Goal: Transaction & Acquisition: Book appointment/travel/reservation

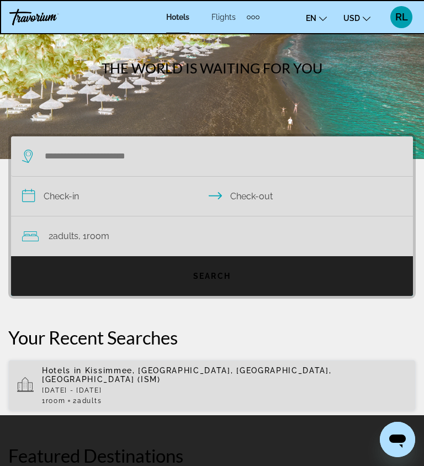
scroll to position [50, 0]
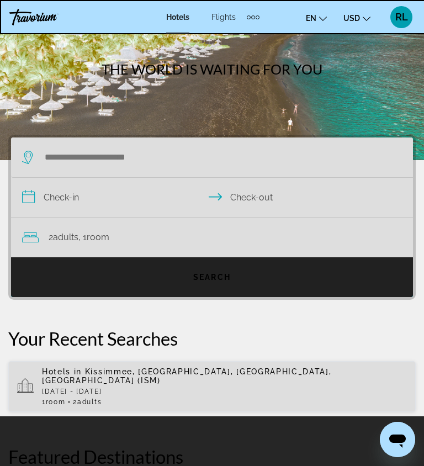
click at [248, 387] on div "Hotels in Kissimmee, Orlando, FL, United States (ISM) Wed, 24 Sep - Fri, 26 Sep…" at bounding box center [224, 387] width 365 height 39
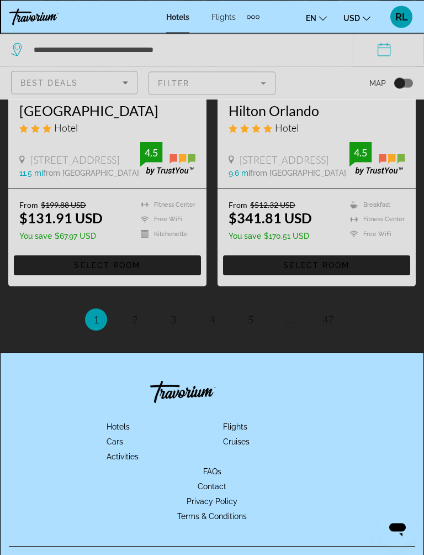
scroll to position [2286, 0]
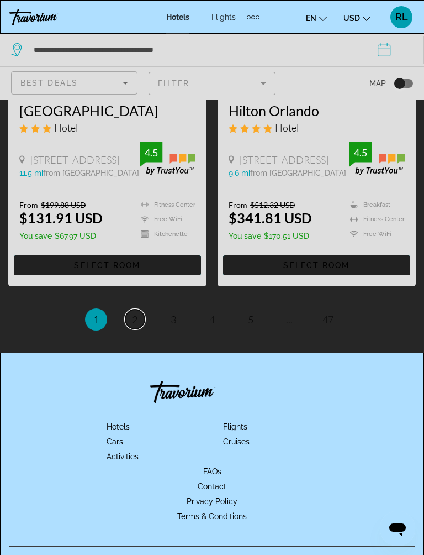
click at [140, 329] on link "page 2" at bounding box center [134, 319] width 19 height 19
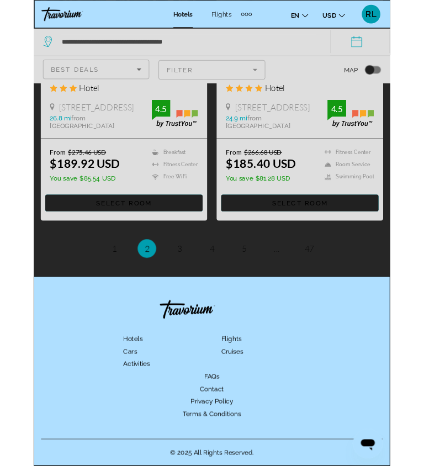
scroll to position [2508, 0]
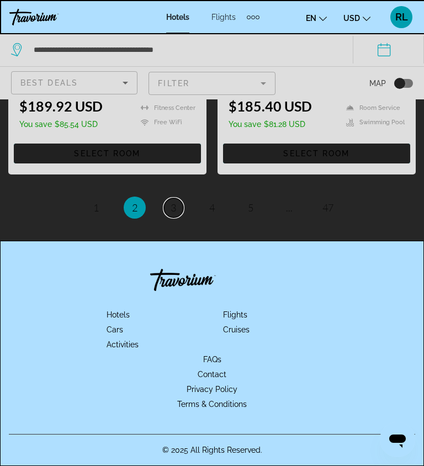
click at [172, 206] on span "3" at bounding box center [174, 208] width 6 height 12
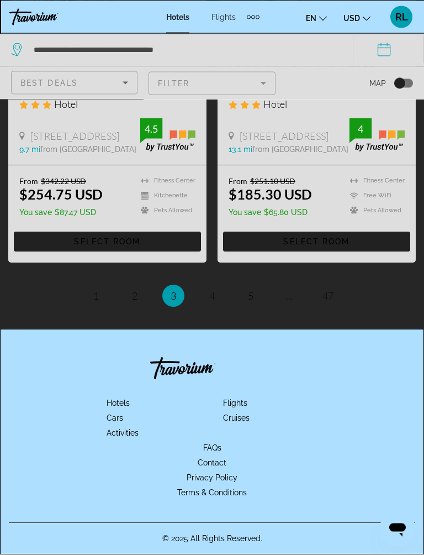
scroll to position [2331, 0]
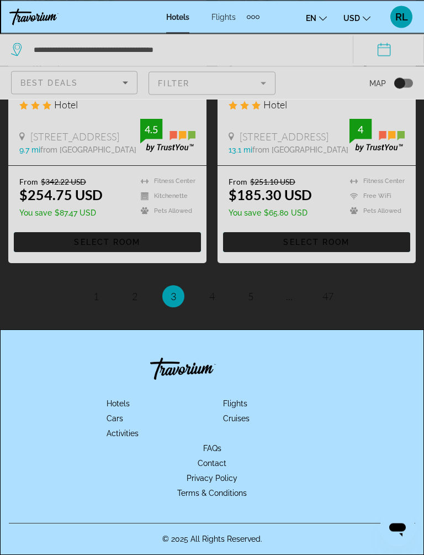
click at [228, 308] on ul "3 / 47 page 1 page 2 You're on page 3 page 4 page 5 page ... page 47" at bounding box center [212, 297] width 408 height 22
click at [214, 303] on span "4" at bounding box center [212, 297] width 6 height 12
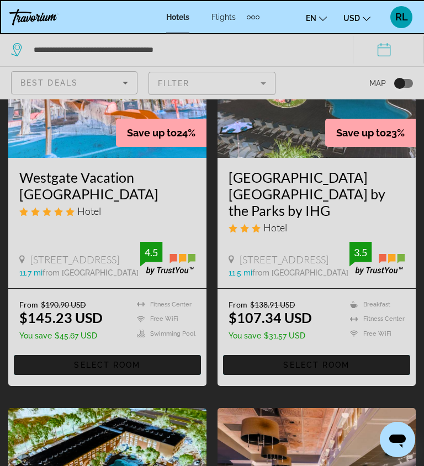
scroll to position [1403, 0]
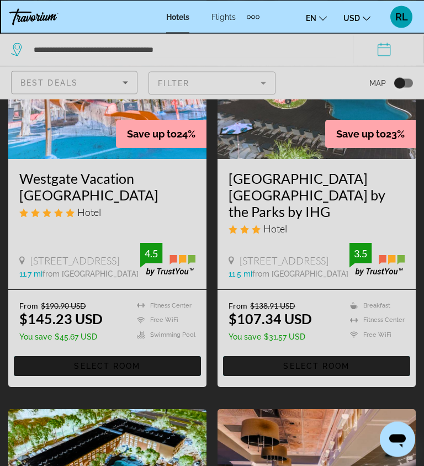
click at [131, 371] on span "Select Room" at bounding box center [107, 367] width 66 height 9
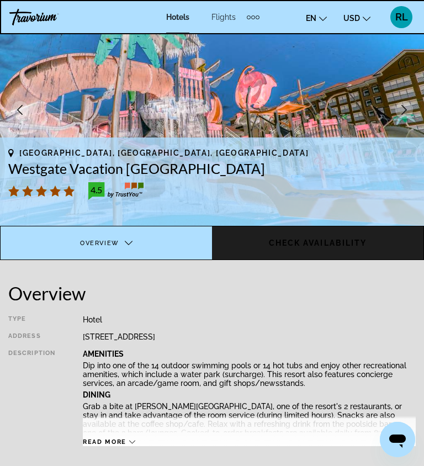
click at [361, 244] on span "Check Availability" at bounding box center [318, 243] width 98 height 9
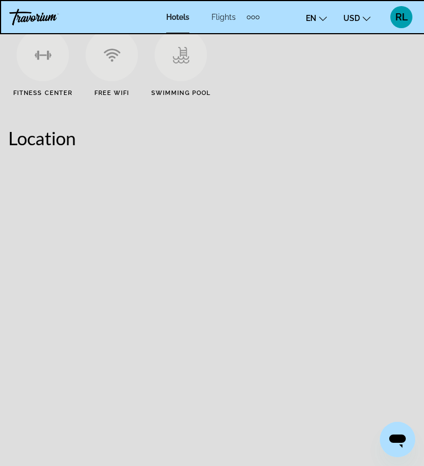
scroll to position [714, 0]
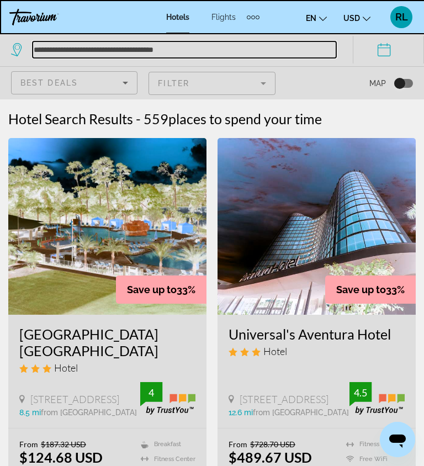
click at [219, 47] on input "**********" at bounding box center [185, 49] width 304 height 17
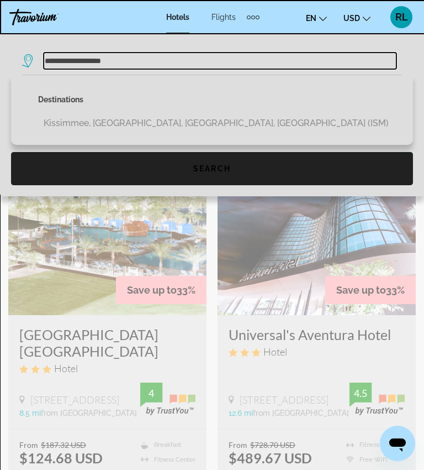
type input "**********"
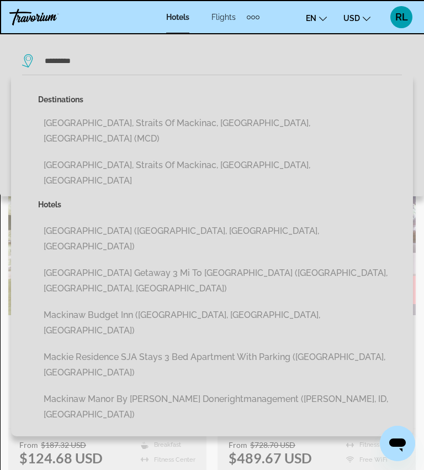
click at [246, 155] on button "[GEOGRAPHIC_DATA], Straits Of Mackinac, [GEOGRAPHIC_DATA], [GEOGRAPHIC_DATA]" at bounding box center [220, 173] width 364 height 36
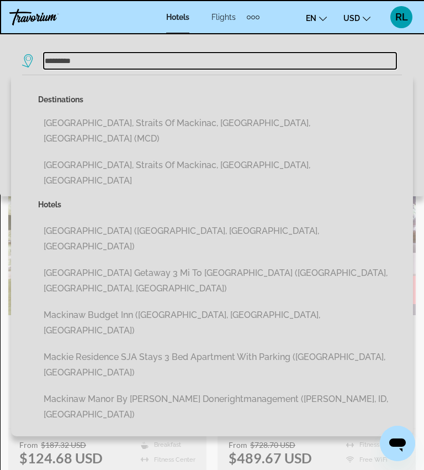
type input "**********"
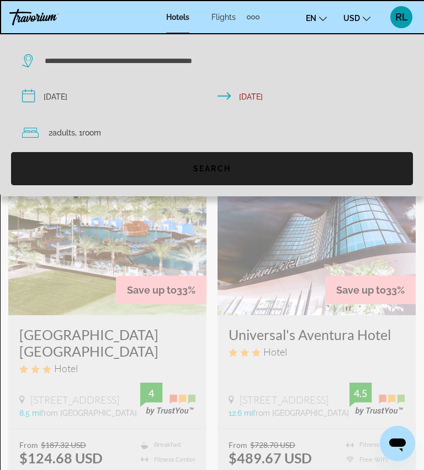
click at [257, 160] on span "Search widget" at bounding box center [212, 168] width 402 height 27
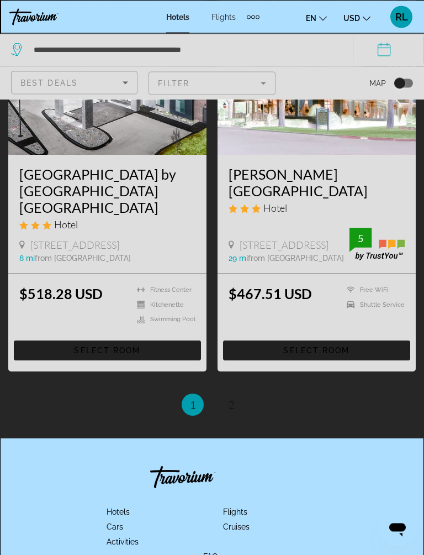
scroll to position [2228, 0]
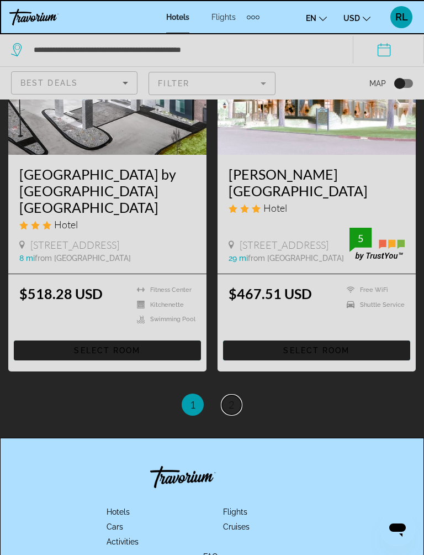
click at [233, 398] on span "2" at bounding box center [232, 404] width 6 height 12
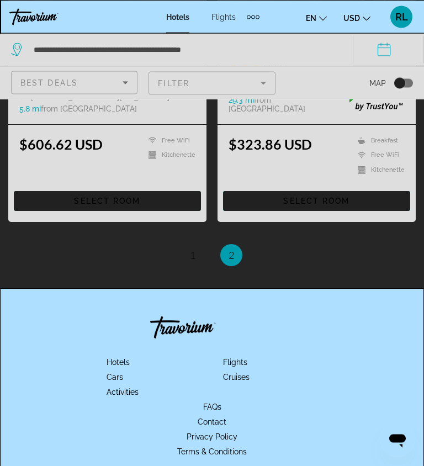
scroll to position [1165, 0]
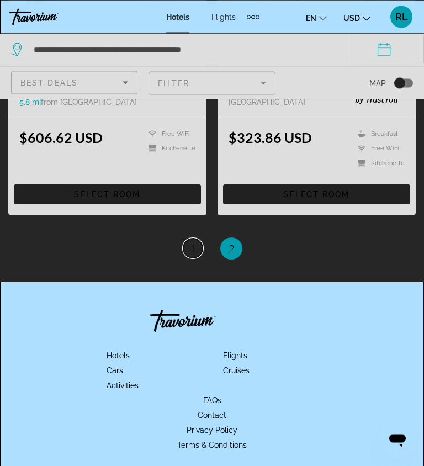
click at [196, 244] on span "1" at bounding box center [193, 249] width 6 height 12
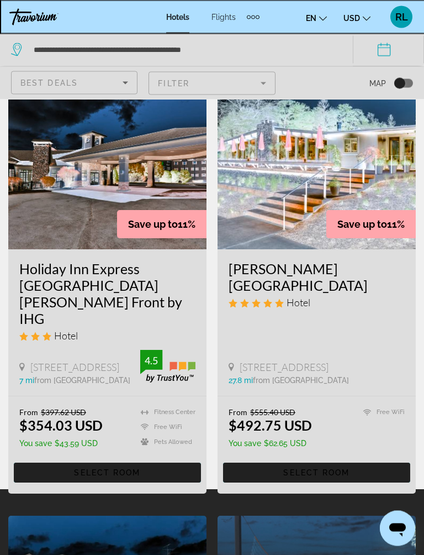
scroll to position [65, 0]
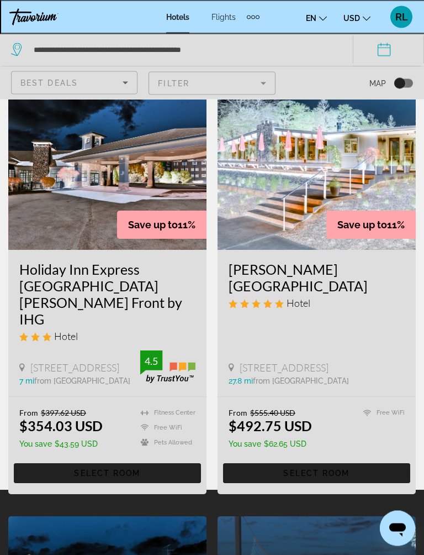
click at [300, 204] on img "Main content" at bounding box center [317, 162] width 198 height 177
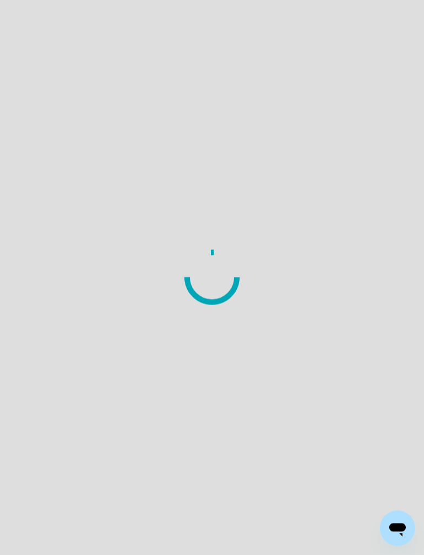
scroll to position [65, 0]
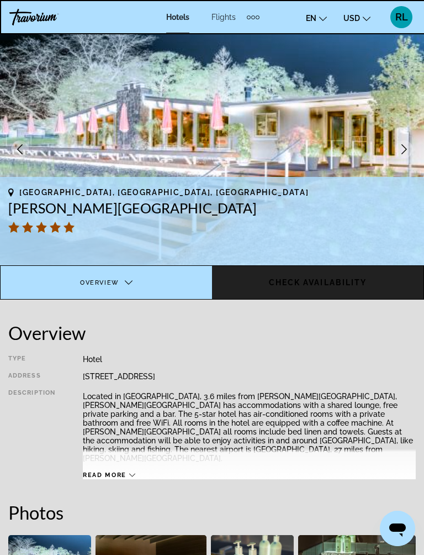
click at [63, 466] on html "Skip to main content Hotels Flights Cars Cruises Activities Hotels Flights Cars…" at bounding box center [212, 277] width 424 height 555
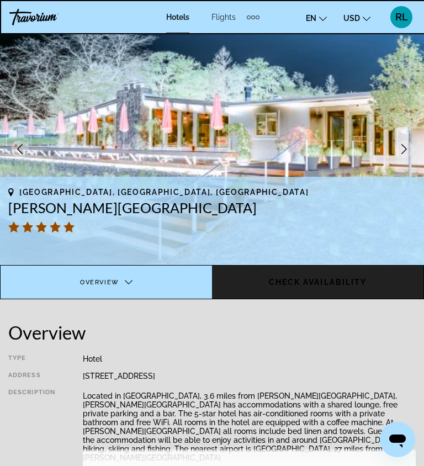
click at [399, 20] on span "RL" at bounding box center [402, 17] width 13 height 11
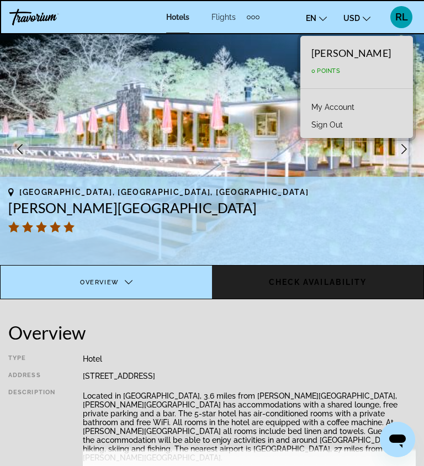
click at [360, 108] on link "My Account" at bounding box center [333, 107] width 54 height 14
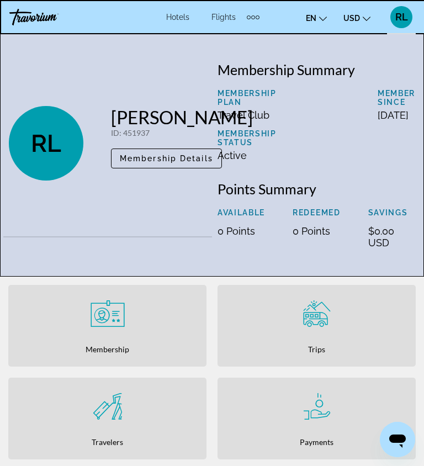
click at [179, 160] on span "Membership Details" at bounding box center [166, 158] width 93 height 9
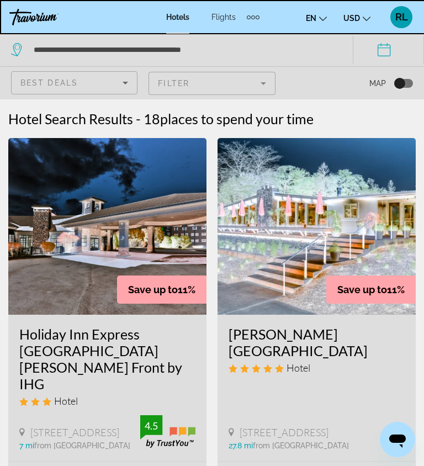
click at [41, 16] on div "Travorium" at bounding box center [50, 17] width 83 height 17
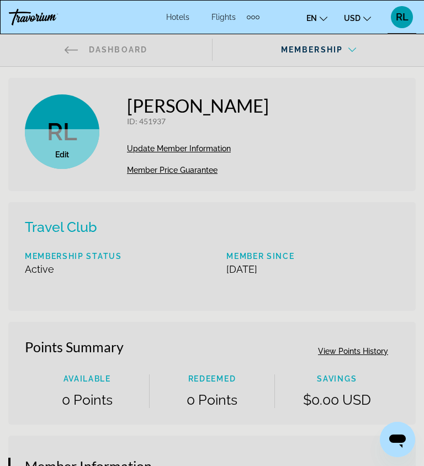
click at [405, 16] on span "RL" at bounding box center [402, 17] width 13 height 11
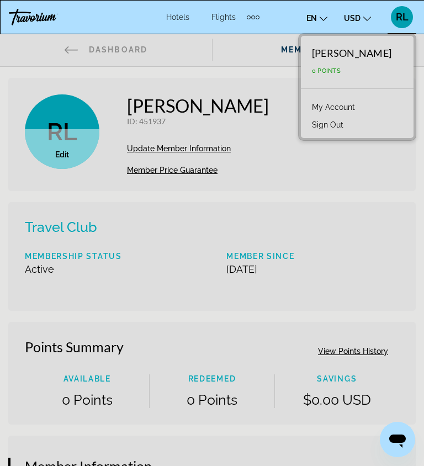
click at [361, 104] on link "My Account" at bounding box center [334, 107] width 54 height 14
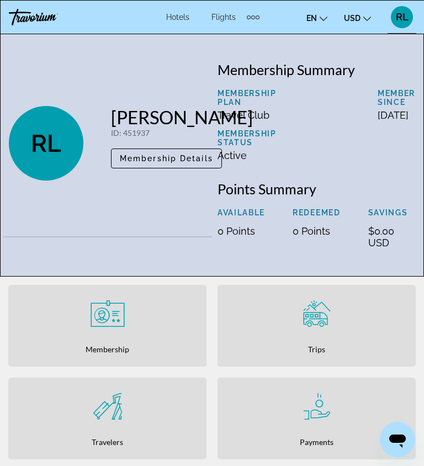
click at [146, 424] on div "Main content" at bounding box center [107, 406] width 187 height 35
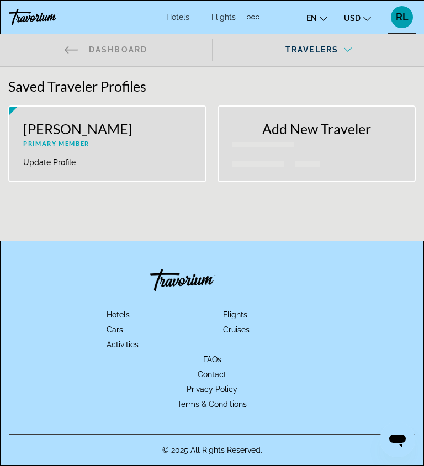
click at [128, 313] on span "Hotels" at bounding box center [118, 315] width 23 height 9
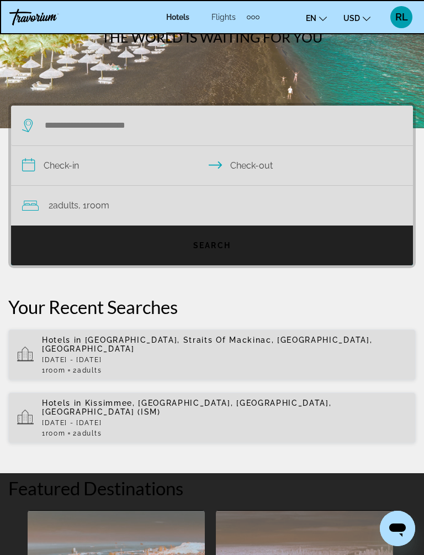
scroll to position [84, 0]
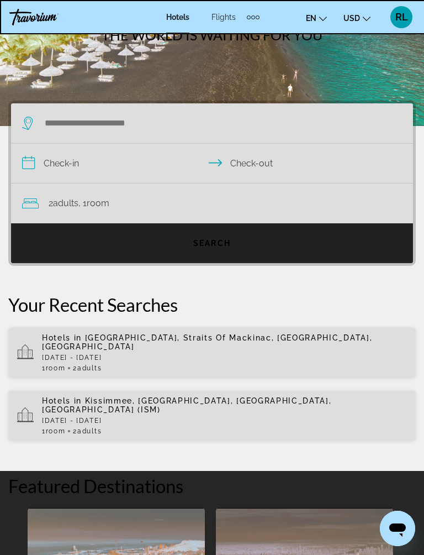
click at [335, 299] on p "Your Recent Searches" at bounding box center [212, 304] width 408 height 22
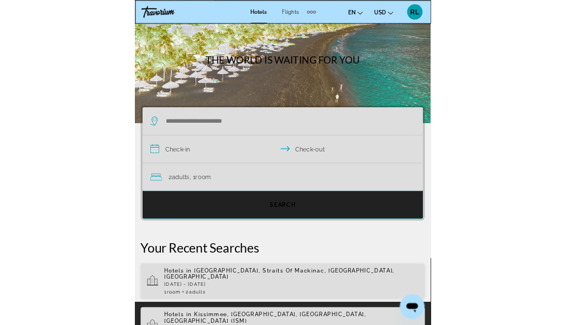
scroll to position [0, 0]
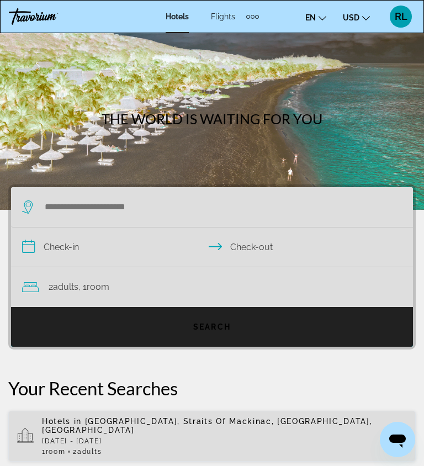
click at [398, 19] on span "RL" at bounding box center [401, 16] width 13 height 11
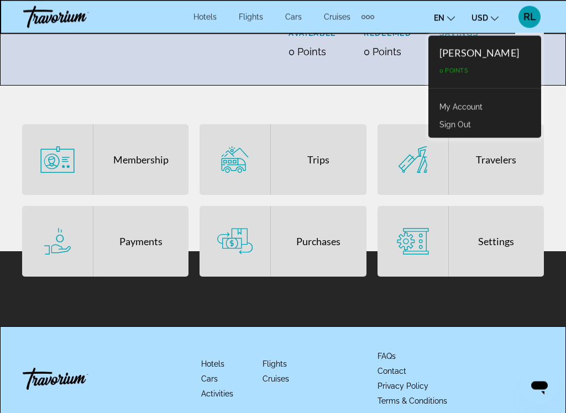
scroll to position [162, 0]
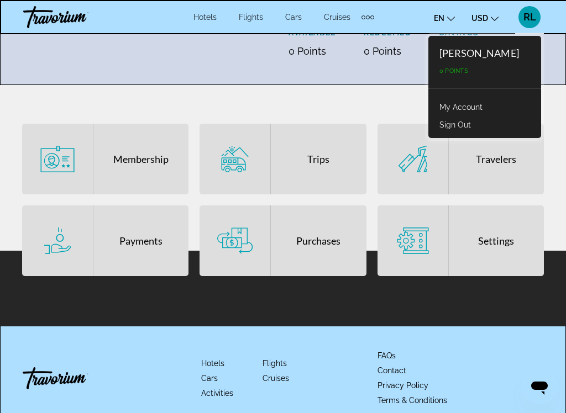
click at [325, 247] on div "Purchases" at bounding box center [318, 241] width 95 height 71
